Goal: Task Accomplishment & Management: Use online tool/utility

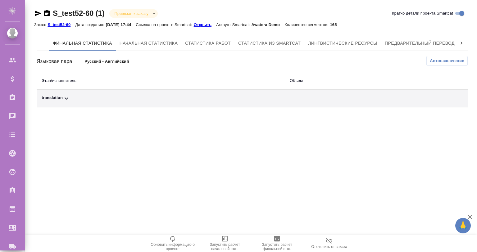
click at [67, 99] on icon at bounding box center [66, 98] width 7 height 7
click at [434, 61] on span "Автоназначение" at bounding box center [447, 61] width 34 height 6
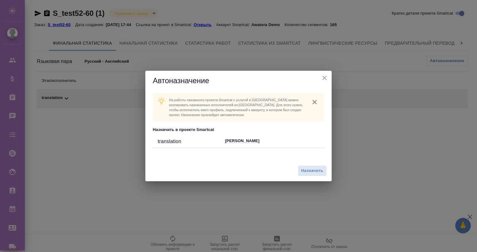
click at [323, 73] on div "Автоназначение" at bounding box center [238, 81] width 186 height 20
click at [324, 79] on icon "close" at bounding box center [324, 77] width 7 height 7
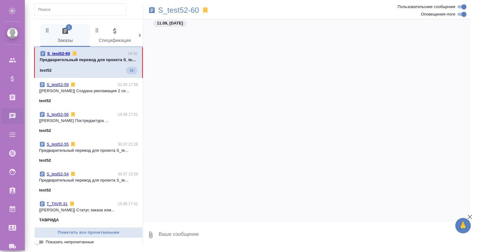
scroll to position [451, 0]
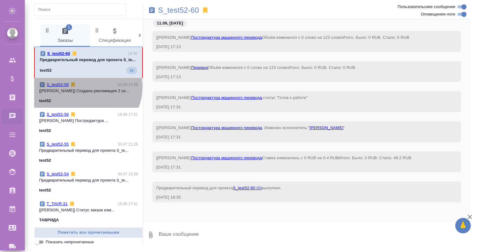
click at [85, 88] on div "S_test52-59 02.09 17:58" at bounding box center [88, 85] width 99 height 6
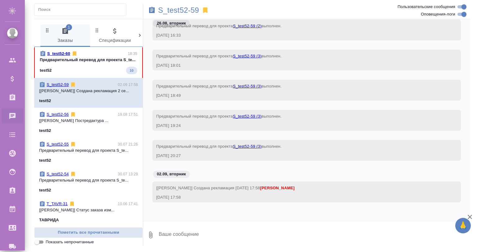
scroll to position [108, 0]
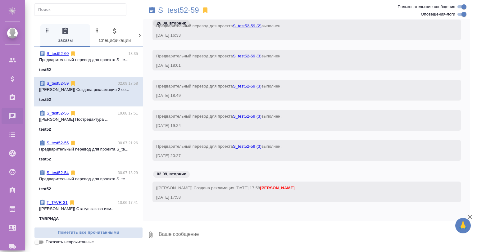
click at [61, 83] on link "S_test52-59" at bounding box center [58, 83] width 22 height 5
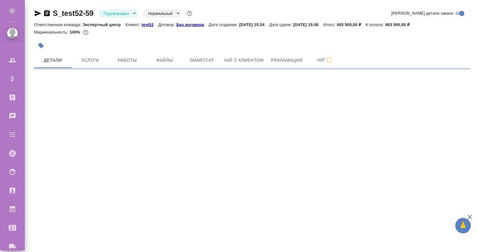
select select "RU"
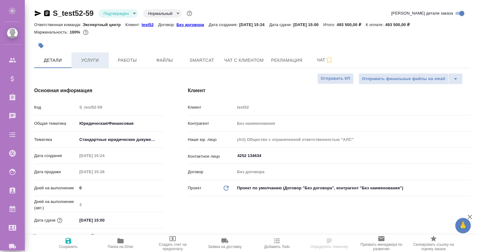
type textarea "x"
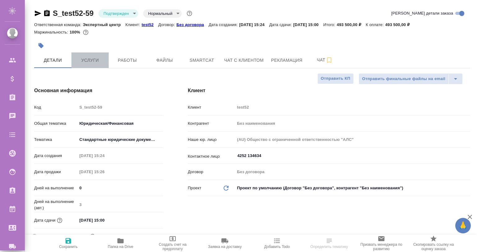
type textarea "x"
click at [86, 59] on span "Услуги" at bounding box center [90, 61] width 30 height 8
type textarea "x"
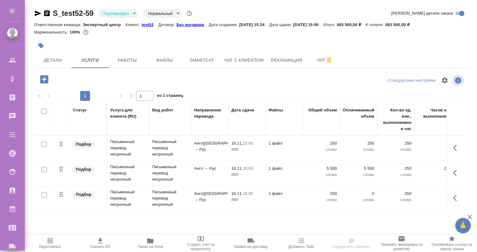
click at [43, 191] on div at bounding box center [44, 195] width 14 height 9
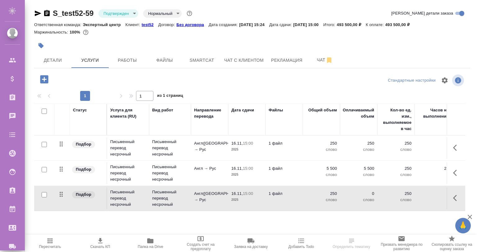
click at [42, 193] on input "checkbox" at bounding box center [44, 194] width 5 height 5
checkbox input "true"
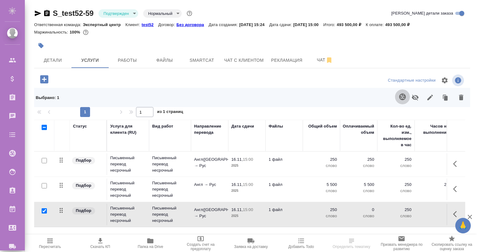
click at [402, 93] on button "button" at bounding box center [402, 96] width 15 height 15
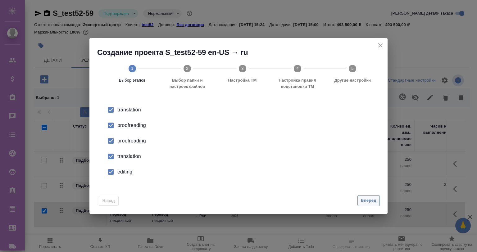
click at [365, 196] on button "Вперед" at bounding box center [368, 200] width 22 height 11
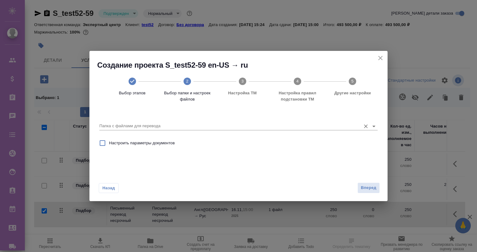
click at [143, 123] on input "Папка с файлами для перевода" at bounding box center [228, 125] width 258 height 7
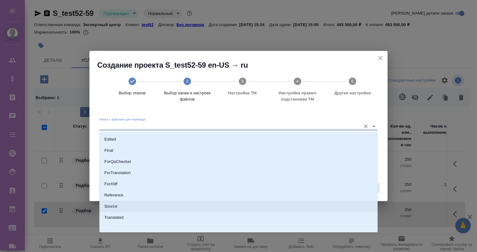
scroll to position [46, 0]
click at [123, 201] on li "Source" at bounding box center [238, 204] width 278 height 11
type input "Source"
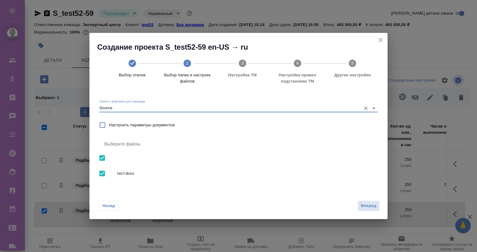
click at [104, 123] on input "Настроить параметры документов" at bounding box center [102, 125] width 13 height 13
checkbox input "true"
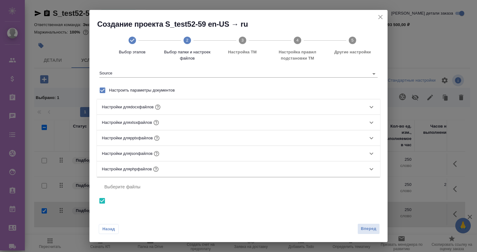
scroll to position [31, 0]
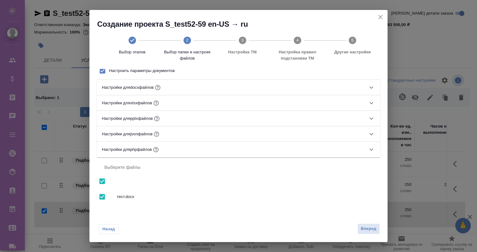
click at [203, 89] on div "Настройки для docx файлов" at bounding box center [233, 88] width 262 height 8
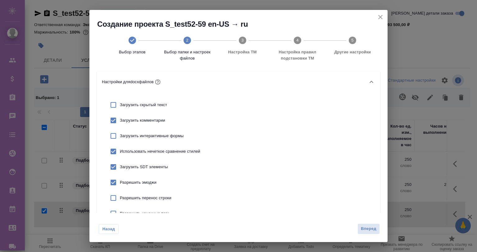
scroll to position [52, 0]
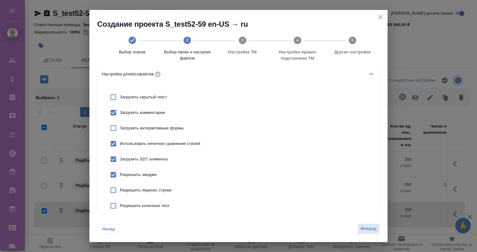
click at [181, 72] on div "Настройки для docx файлов" at bounding box center [233, 74] width 262 height 8
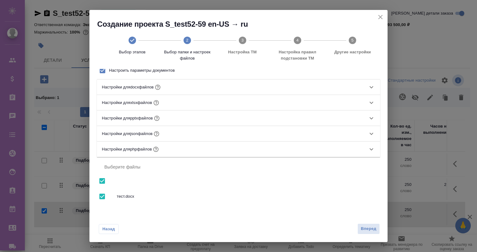
scroll to position [31, 0]
click at [184, 101] on div "Настройки для xlsx файлов" at bounding box center [233, 103] width 262 height 8
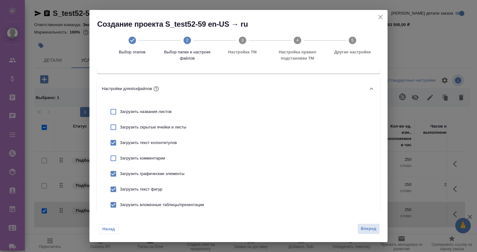
scroll to position [54, 0]
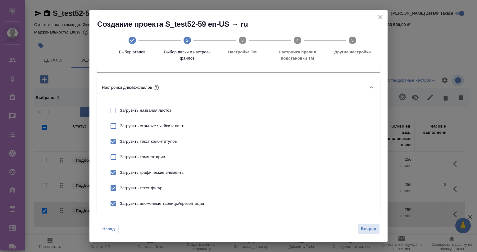
click at [379, 16] on icon "close" at bounding box center [380, 17] width 4 height 4
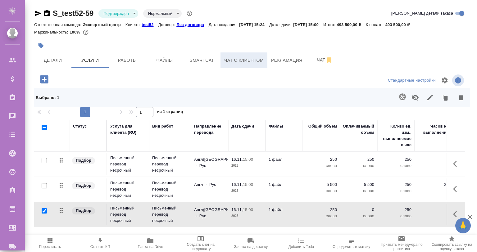
drag, startPoint x: 237, startPoint y: 57, endPoint x: 225, endPoint y: 58, distance: 11.8
click at [237, 58] on span "Чат с клиентом" at bounding box center [243, 61] width 39 height 8
click at [217, 57] on button "Smartcat" at bounding box center [201, 60] width 37 height 16
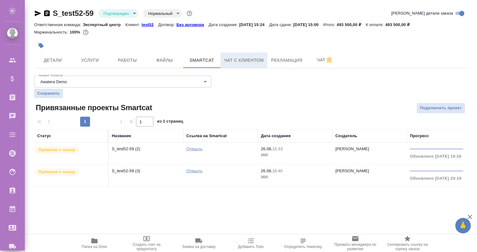
click at [248, 59] on span "Чат с клиентом" at bounding box center [243, 61] width 39 height 8
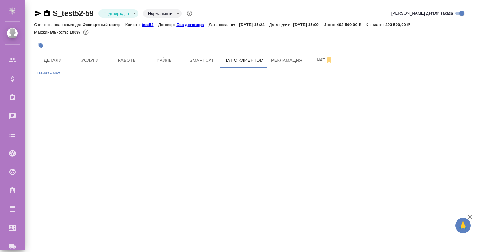
click at [47, 72] on span "Начать чат" at bounding box center [48, 73] width 23 height 7
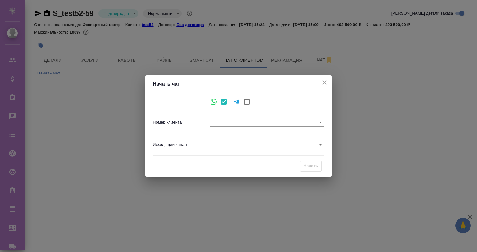
type input "548c2a340f2cd06f3ec72e03"
click at [323, 81] on icon "close" at bounding box center [324, 82] width 4 height 4
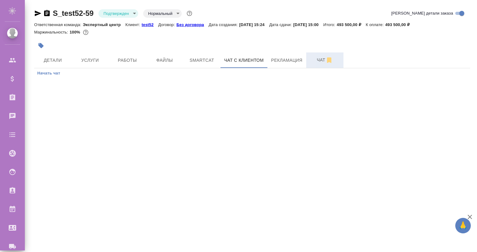
click at [326, 58] on icon "button" at bounding box center [328, 60] width 7 height 7
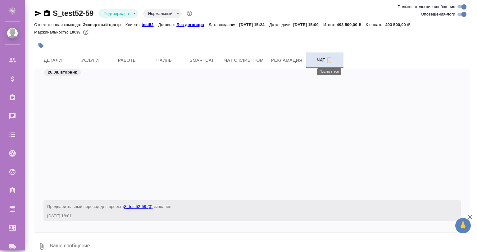
scroll to position [145, 0]
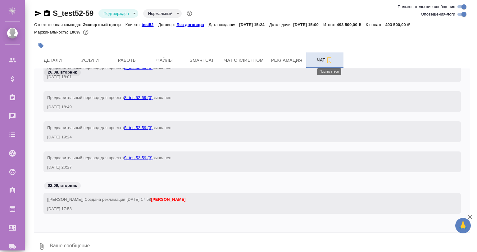
click at [328, 60] on icon "button" at bounding box center [328, 60] width 7 height 7
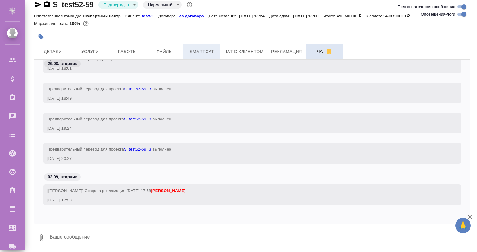
click at [199, 47] on button "Smartcat" at bounding box center [201, 52] width 37 height 16
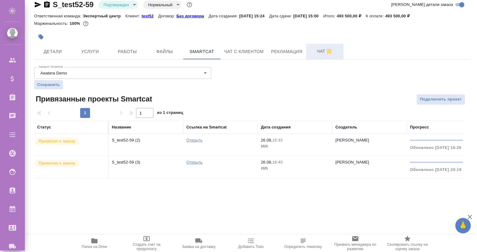
click at [153, 157] on td "S_test52-59 (3)" at bounding box center [146, 167] width 75 height 22
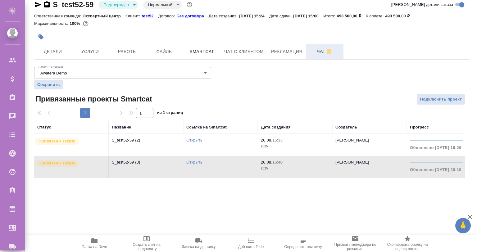
click at [153, 157] on td "S_test52-59 (3)" at bounding box center [146, 167] width 75 height 22
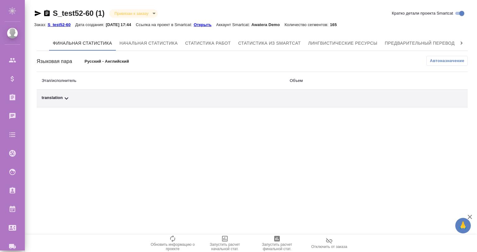
click at [455, 58] on span "Автоназначение" at bounding box center [447, 61] width 34 height 6
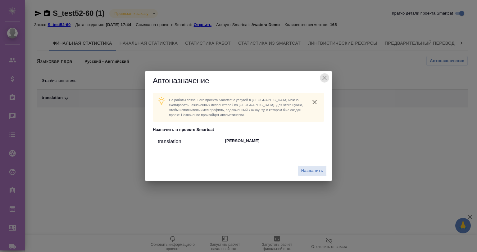
click at [324, 76] on icon "close" at bounding box center [324, 77] width 7 height 7
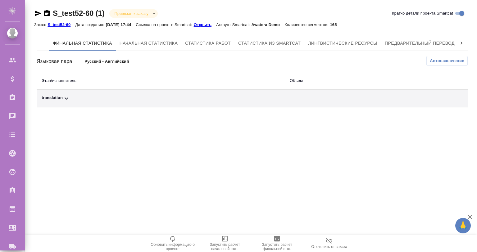
click at [207, 24] on p "Открыть" at bounding box center [205, 24] width 22 height 5
click at [428, 39] on span "Предварительный перевод" at bounding box center [420, 43] width 70 height 8
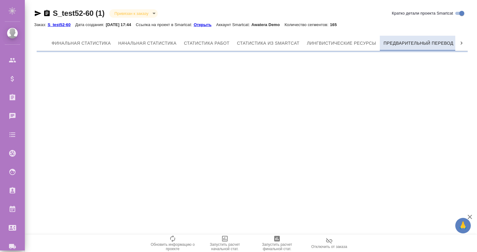
scroll to position [0, 3]
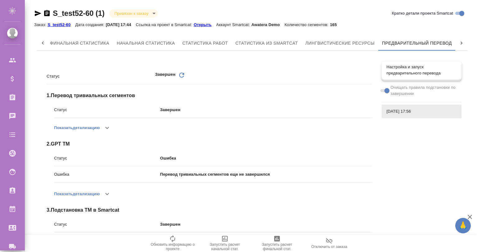
click at [397, 72] on span "Настройка и запуск предварительного перевода" at bounding box center [422, 70] width 70 height 12
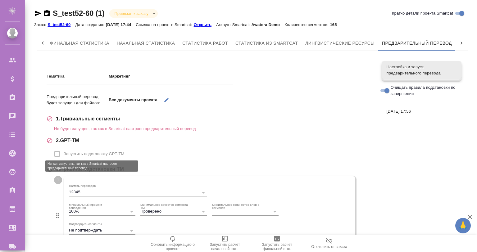
click at [78, 153] on span "Запустить подстановку GPT-TM" at bounding box center [94, 154] width 61 height 6
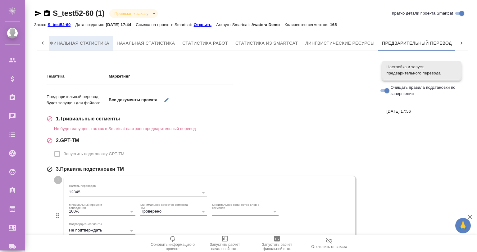
click at [57, 39] on span "Финальная статистика" at bounding box center [79, 43] width 59 height 8
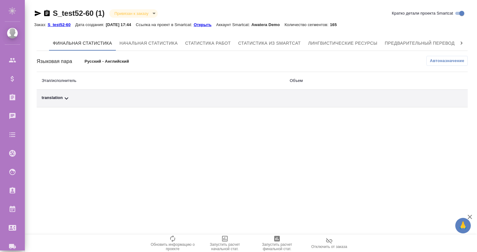
click at [463, 58] on span "Автоназначение" at bounding box center [447, 61] width 34 height 6
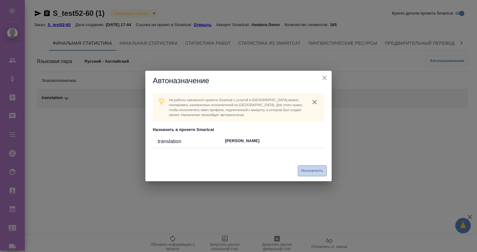
click at [321, 169] on span "Назначить" at bounding box center [312, 170] width 22 height 7
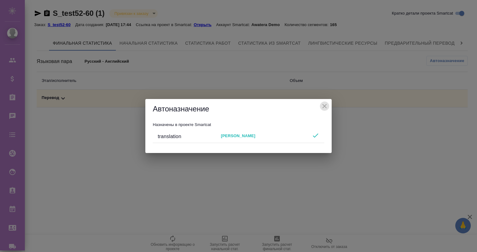
click at [323, 103] on icon "close" at bounding box center [324, 105] width 7 height 7
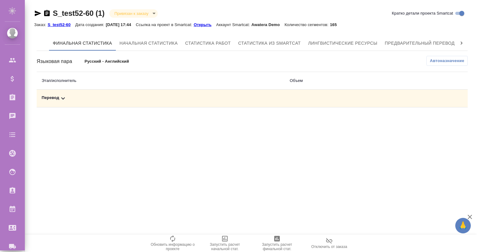
click at [61, 94] on td "Перевод" at bounding box center [161, 99] width 248 height 18
click at [61, 96] on icon at bounding box center [62, 98] width 7 height 7
click at [63, 102] on icon at bounding box center [62, 98] width 7 height 7
click at [58, 96] on div "Перевод" at bounding box center [113, 98] width 142 height 7
click at [441, 58] on span "Автоназначение" at bounding box center [447, 61] width 34 height 6
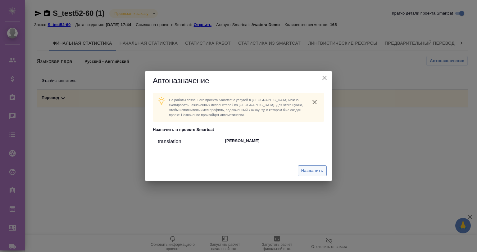
click at [305, 171] on span "Назначить" at bounding box center [312, 170] width 22 height 7
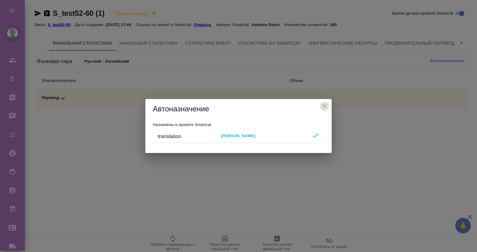
click at [323, 103] on icon "close" at bounding box center [324, 105] width 7 height 7
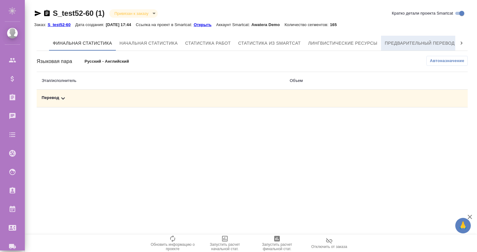
click at [451, 41] on span "Предварительный перевод" at bounding box center [420, 43] width 70 height 8
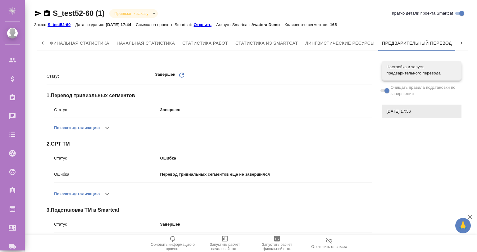
scroll to position [24, 0]
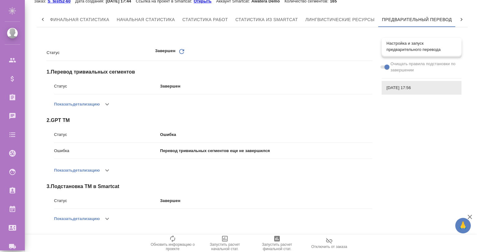
click at [427, 44] on span "Настройка и запуск предварительного перевода" at bounding box center [422, 46] width 70 height 12
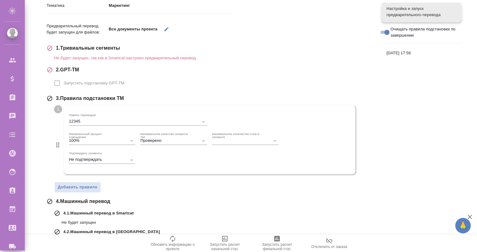
scroll to position [0, 0]
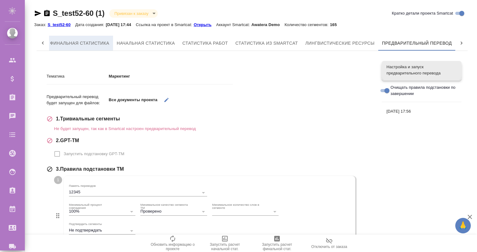
click at [62, 40] on span "Финальная статистика" at bounding box center [79, 43] width 59 height 8
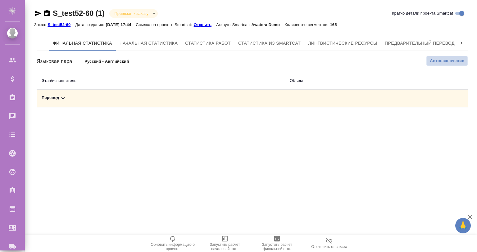
click at [445, 61] on span "Автоназначение" at bounding box center [447, 61] width 34 height 6
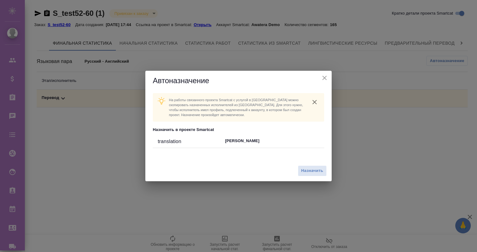
click at [310, 165] on div "Назначить" at bounding box center [238, 171] width 186 height 21
click at [314, 170] on span "Назначить" at bounding box center [312, 170] width 22 height 7
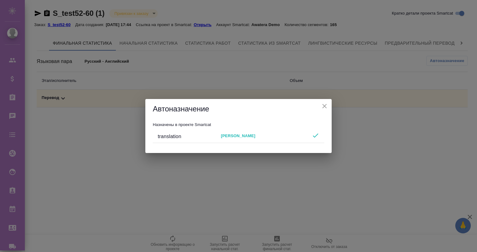
click at [322, 104] on icon "close" at bounding box center [324, 105] width 7 height 7
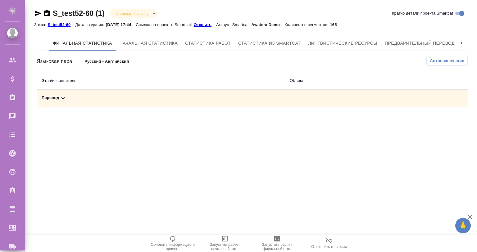
click at [173, 240] on icon "button" at bounding box center [172, 238] width 7 height 7
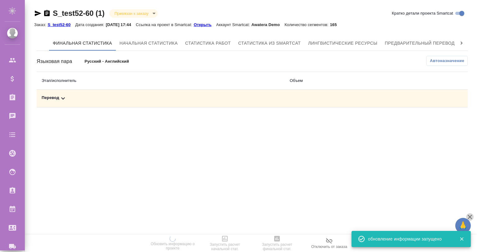
click at [470, 217] on icon "button" at bounding box center [470, 217] width 4 height 4
click at [459, 40] on icon at bounding box center [461, 43] width 6 height 6
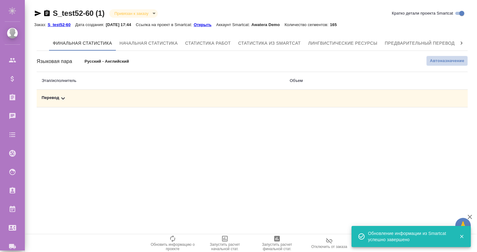
click at [456, 58] on span "Автоназначение" at bounding box center [447, 61] width 34 height 6
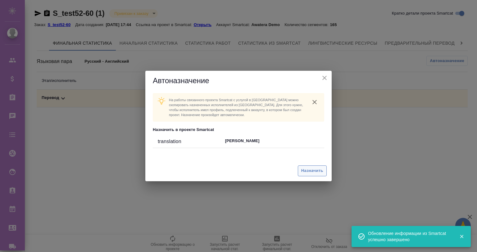
click at [311, 171] on span "Назначить" at bounding box center [312, 170] width 22 height 7
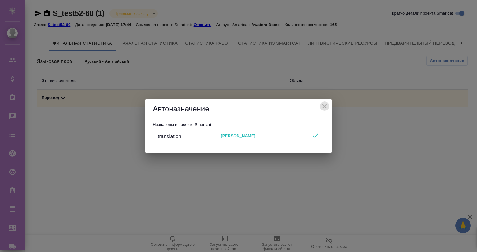
click at [324, 104] on icon "close" at bounding box center [324, 105] width 7 height 7
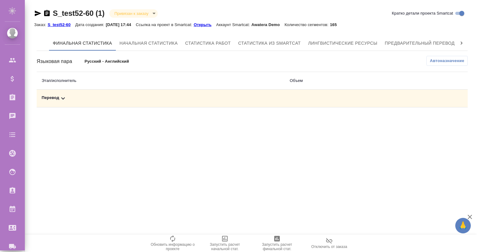
click at [34, 14] on div "S_test52-60 (1) Привязан к заказу linkedToOrder Кратко детали проекта Smartcat …" at bounding box center [252, 59] width 443 height 118
click at [36, 12] on icon "button" at bounding box center [38, 14] width 7 height 6
click at [58, 98] on div "Перевод" at bounding box center [161, 98] width 238 height 7
click at [370, 35] on div "Финальная статистика Начальная статистика Статистика работ Статистика из Smartc…" at bounding box center [252, 84] width 436 height 102
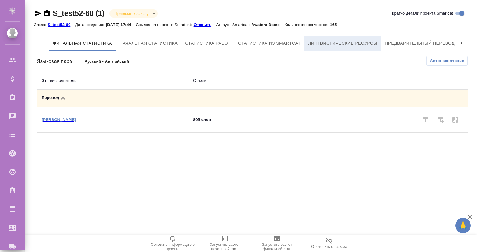
click at [365, 42] on span "Лингвистические ресурсы" at bounding box center [342, 43] width 69 height 8
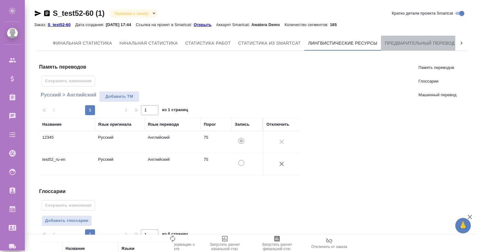
click at [416, 46] on span "Предварительный перевод" at bounding box center [420, 43] width 70 height 8
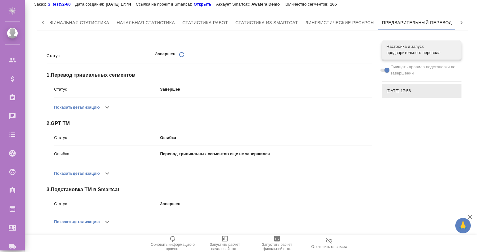
scroll to position [24, 0]
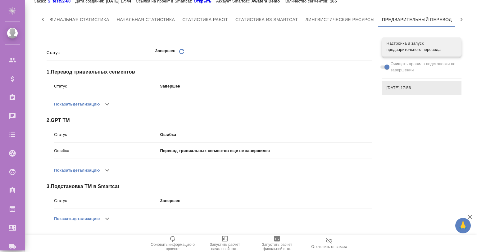
drag, startPoint x: 115, startPoint y: 223, endPoint x: 114, endPoint y: 218, distance: 5.4
click at [115, 222] on div "Показать детализацию" at bounding box center [213, 218] width 318 height 15
click at [114, 217] on button "button" at bounding box center [107, 218] width 15 height 15
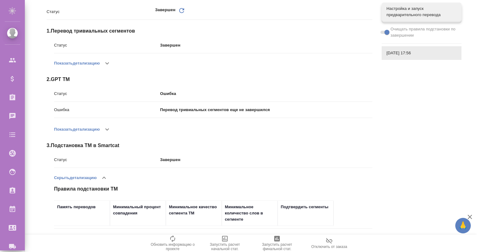
scroll to position [85, 0]
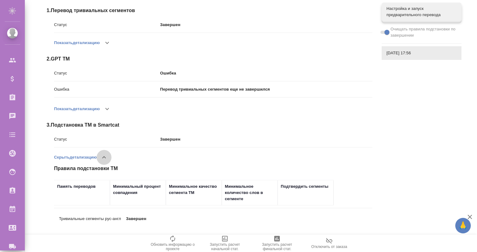
click at [103, 156] on icon "button" at bounding box center [103, 157] width 7 height 7
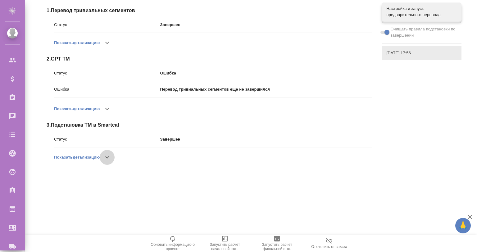
click at [103, 156] on button "button" at bounding box center [107, 157] width 15 height 15
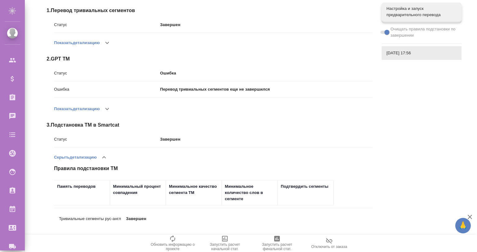
click at [113, 204] on th "Минимальный процент совпадения" at bounding box center [138, 192] width 56 height 25
click at [124, 205] on th "Минимальный процент совпадения" at bounding box center [138, 192] width 56 height 25
click at [160, 207] on div "Правила подстановки TM Память переводов Минимальный процент совпадения Минималь…" at bounding box center [213, 186] width 318 height 43
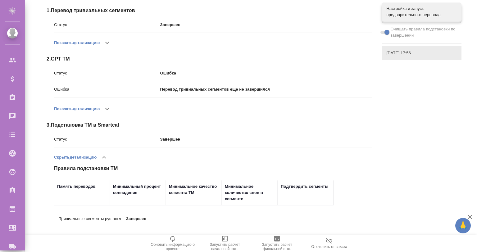
click at [202, 210] on div "Правила подстановки TM Память переводов Минимальный процент совпадения Минималь…" at bounding box center [213, 196] width 318 height 62
click at [204, 208] on div "Правила подстановки TM Память переводов Минимальный процент совпадения Минималь…" at bounding box center [213, 196] width 318 height 62
click at [106, 156] on icon "button" at bounding box center [103, 157] width 7 height 7
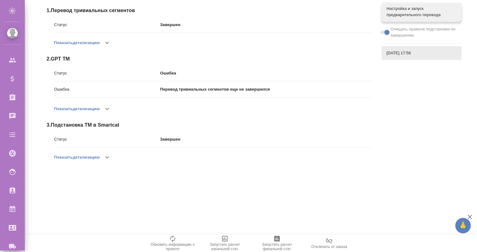
scroll to position [0, 0]
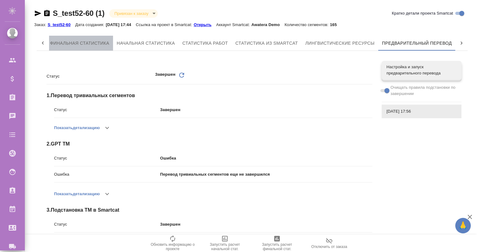
click at [67, 43] on span "Финальная статистика" at bounding box center [79, 43] width 59 height 8
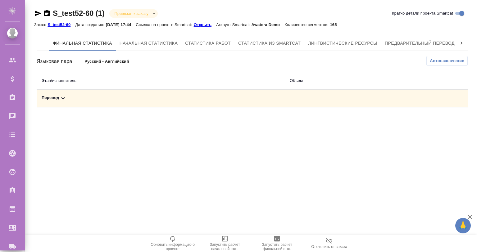
click at [58, 93] on td "Перевод" at bounding box center [161, 99] width 248 height 18
click at [62, 98] on icon at bounding box center [63, 98] width 4 height 2
click at [60, 98] on icon at bounding box center [62, 98] width 7 height 7
click at [439, 61] on span "Автоназначение" at bounding box center [447, 61] width 34 height 6
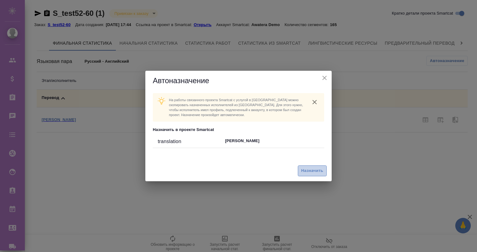
click at [315, 171] on span "Назначить" at bounding box center [312, 170] width 22 height 7
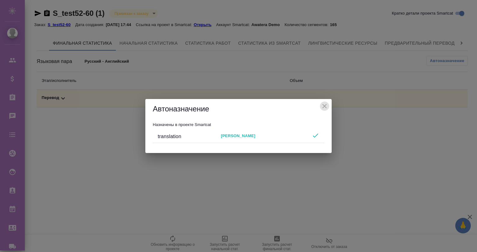
click at [320, 104] on button "close" at bounding box center [324, 106] width 9 height 9
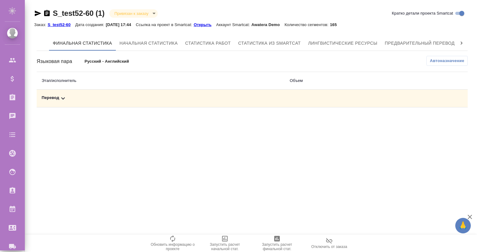
click at [467, 217] on icon "button" at bounding box center [469, 216] width 7 height 7
click at [62, 94] on td "Перевод" at bounding box center [161, 99] width 248 height 18
click at [61, 96] on icon at bounding box center [62, 98] width 7 height 7
click at [416, 40] on span "Предварительный перевод" at bounding box center [420, 43] width 70 height 8
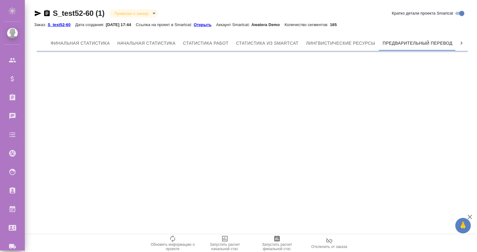
scroll to position [0, 3]
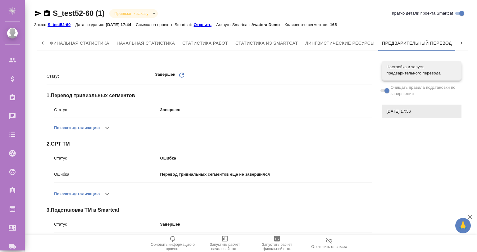
drag, startPoint x: 389, startPoint y: 107, endPoint x: 390, endPoint y: 113, distance: 6.3
click at [389, 107] on div "[DATE] 17:56" at bounding box center [422, 112] width 80 height 14
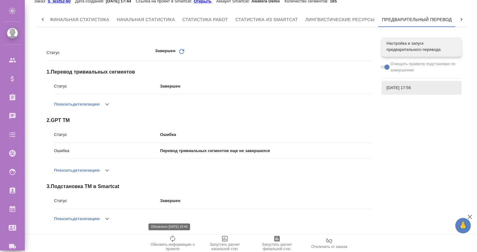
click at [170, 235] on icon "button" at bounding box center [172, 238] width 7 height 7
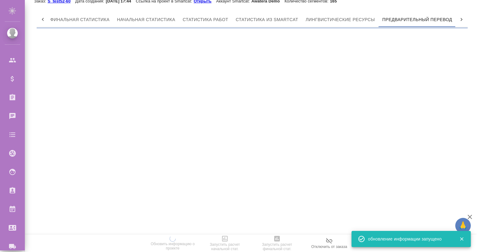
scroll to position [0, 3]
click at [63, 14] on button "Финальная статистика" at bounding box center [79, 19] width 67 height 15
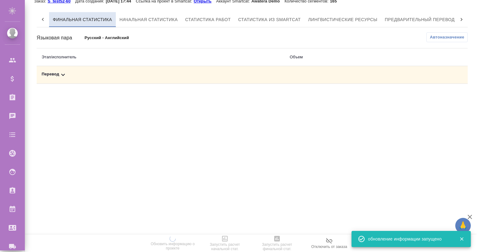
click at [75, 15] on button "Финальная статистика" at bounding box center [82, 19] width 67 height 15
click at [60, 72] on icon at bounding box center [62, 74] width 7 height 7
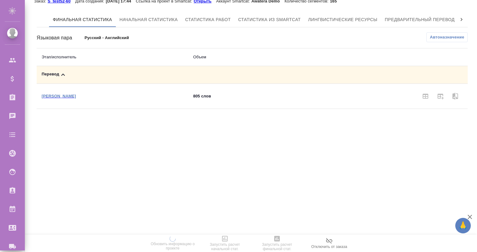
click at [60, 72] on icon at bounding box center [62, 74] width 7 height 7
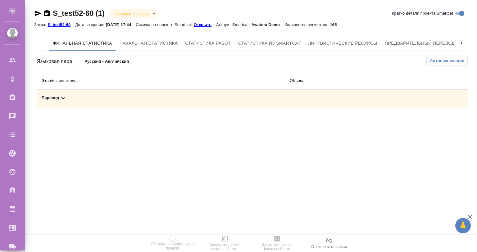
click at [110, 56] on div "Языковая пара Русский - Английский" at bounding box center [109, 61] width 144 height 11
click at [108, 59] on p "Русский - Английский" at bounding box center [132, 61] width 96 height 6
click at [469, 215] on icon "button" at bounding box center [469, 216] width 7 height 7
click at [361, 63] on div "Автоназначение" at bounding box center [323, 61] width 287 height 10
click at [62, 98] on icon at bounding box center [62, 98] width 7 height 7
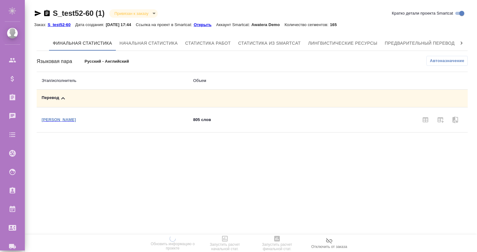
click at [61, 98] on icon at bounding box center [62, 98] width 7 height 7
click at [61, 97] on icon at bounding box center [62, 98] width 7 height 7
drag, startPoint x: 161, startPoint y: 179, endPoint x: 180, endPoint y: 177, distance: 18.7
click at [161, 179] on div ".cls-1 fill:#fff; AWATERA [PERSON_NAME] Спецификации Заказы 0 Чаты Todo Проекты…" at bounding box center [238, 126] width 477 height 252
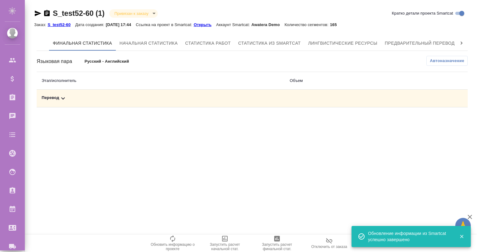
click at [430, 61] on span "Автоназначение" at bounding box center [447, 61] width 34 height 6
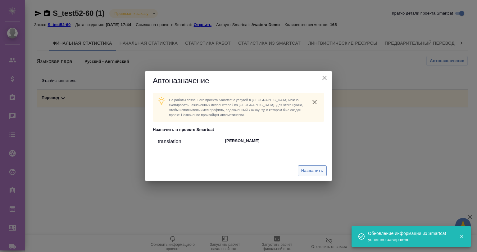
click at [303, 169] on span "Назначить" at bounding box center [312, 170] width 22 height 7
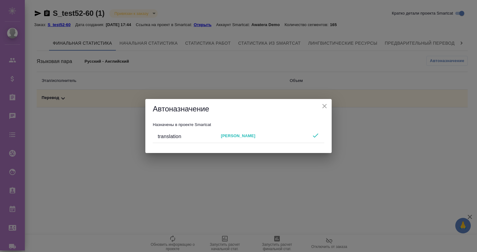
click at [323, 107] on icon "close" at bounding box center [324, 106] width 4 height 4
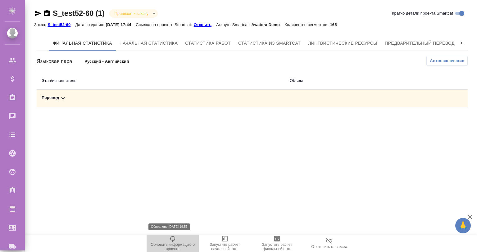
click at [178, 237] on span "Обновить информацию о проекте" at bounding box center [172, 243] width 45 height 16
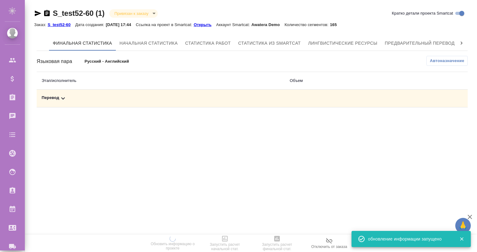
click at [471, 215] on icon "button" at bounding box center [469, 216] width 7 height 7
drag, startPoint x: 310, startPoint y: 132, endPoint x: 288, endPoint y: 138, distance: 22.4
click at [304, 138] on div ".cls-1 fill:#fff; AWATERA [PERSON_NAME] Спецификации Заказы 0 Чаты Todo Проекты…" at bounding box center [238, 126] width 477 height 252
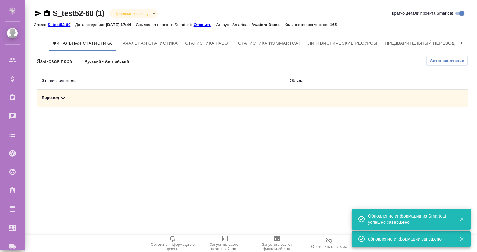
click at [445, 55] on div "Финальная статистика Начальная статистика Статистика работ Статистика из Smartc…" at bounding box center [252, 72] width 431 height 72
click at [445, 57] on button "Автоназначение" at bounding box center [446, 61] width 41 height 10
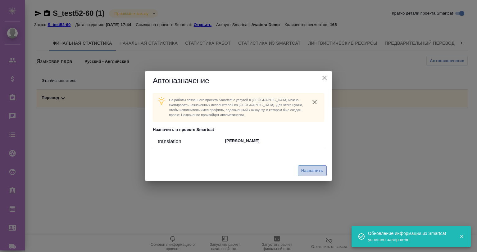
click at [310, 171] on span "Назначить" at bounding box center [312, 170] width 22 height 7
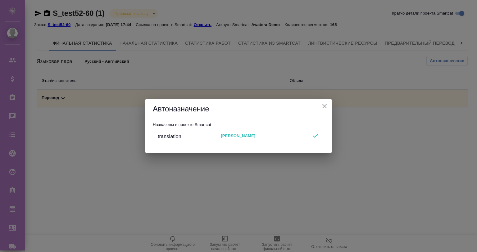
click at [323, 106] on icon "close" at bounding box center [324, 106] width 4 height 4
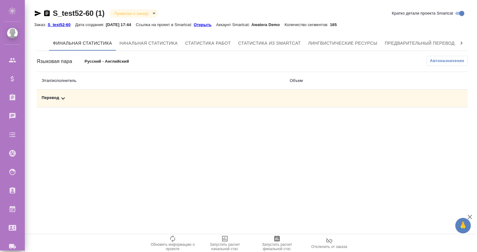
click at [61, 98] on icon at bounding box center [62, 98] width 7 height 7
click at [445, 62] on span "Автоназначение" at bounding box center [447, 61] width 34 height 6
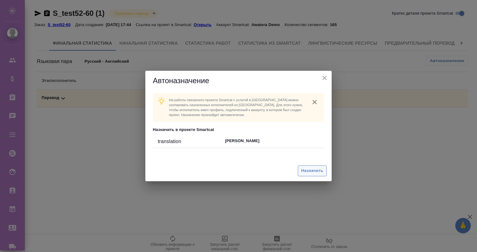
click at [305, 170] on span "Назначить" at bounding box center [312, 170] width 22 height 7
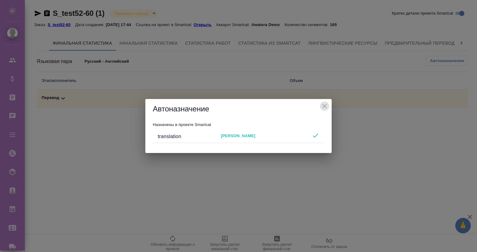
click at [323, 105] on icon "close" at bounding box center [324, 106] width 4 height 4
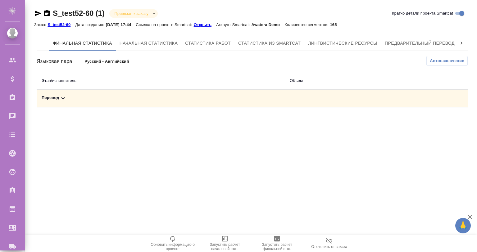
click at [169, 237] on icon "button" at bounding box center [172, 238] width 7 height 7
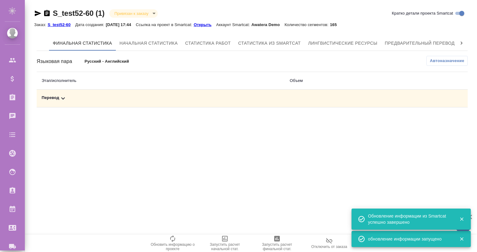
click at [432, 60] on span "Автоназначение" at bounding box center [447, 61] width 34 height 6
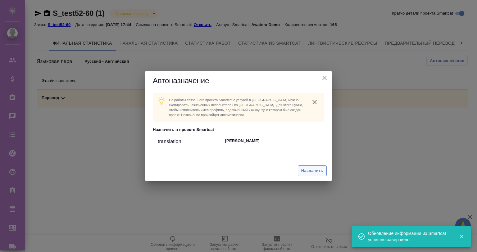
click at [314, 165] on div "Назначить" at bounding box center [238, 171] width 186 height 21
click at [313, 166] on button "Назначить" at bounding box center [312, 170] width 29 height 11
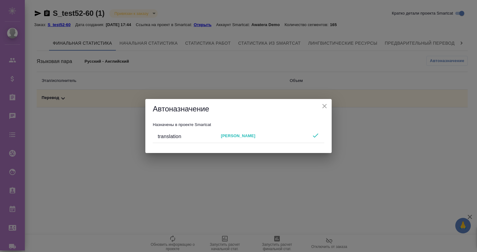
click at [322, 106] on icon "close" at bounding box center [324, 105] width 7 height 7
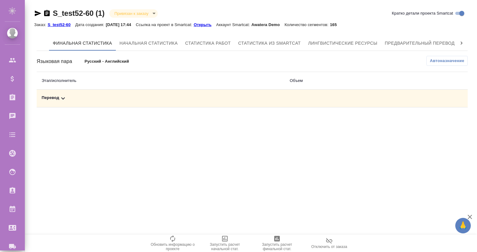
click at [172, 238] on icon "button" at bounding box center [172, 238] width 7 height 7
